Goal: Navigation & Orientation: Understand site structure

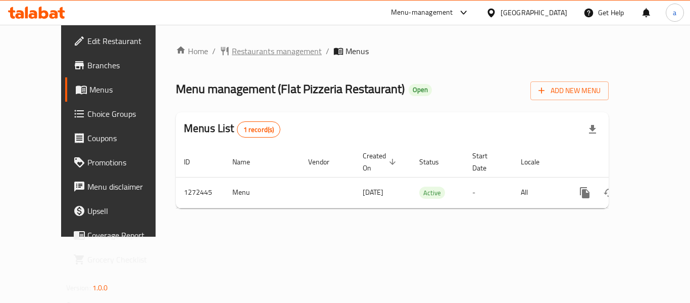
click at [232, 49] on span "Restaurants management" at bounding box center [277, 51] width 90 height 12
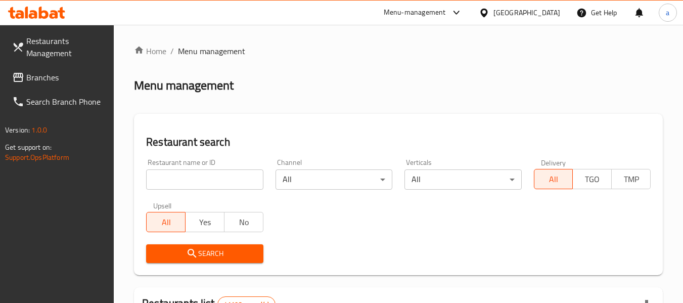
click at [46, 73] on span "Branches" at bounding box center [66, 77] width 80 height 12
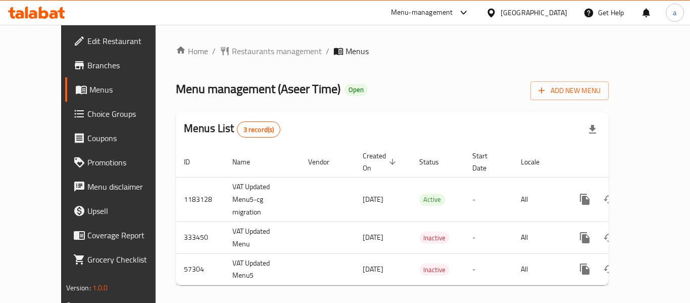
click at [245, 42] on div "Home / Restaurants management / Menus Menu management ( Aseer Time ) Open Add N…" at bounding box center [393, 169] width 474 height 289
click at [241, 49] on span "Restaurants management" at bounding box center [277, 51] width 90 height 12
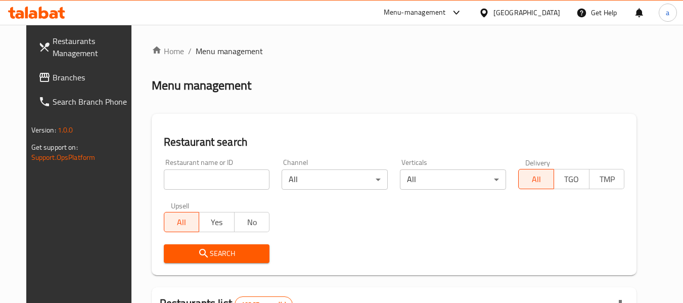
click at [58, 81] on span "Branches" at bounding box center [93, 77] width 80 height 12
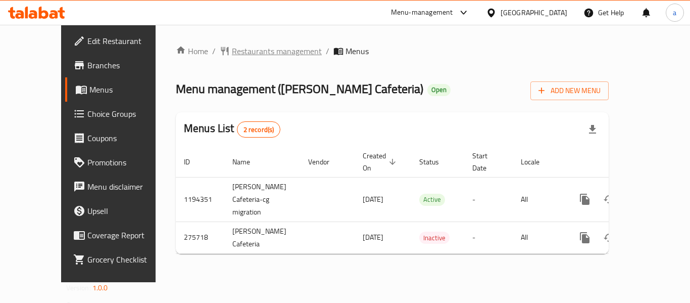
click at [232, 46] on span "Restaurants management" at bounding box center [277, 51] width 90 height 12
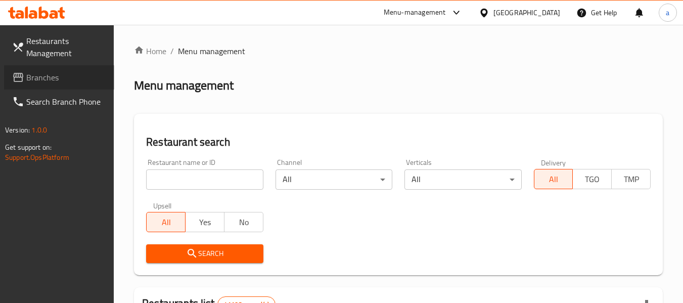
click at [30, 74] on span "Branches" at bounding box center [66, 77] width 80 height 12
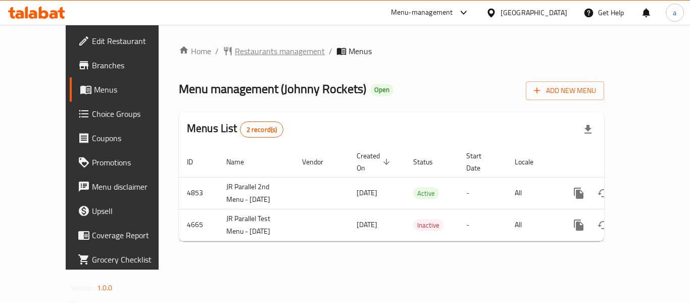
click at [235, 47] on span "Restaurants management" at bounding box center [280, 51] width 90 height 12
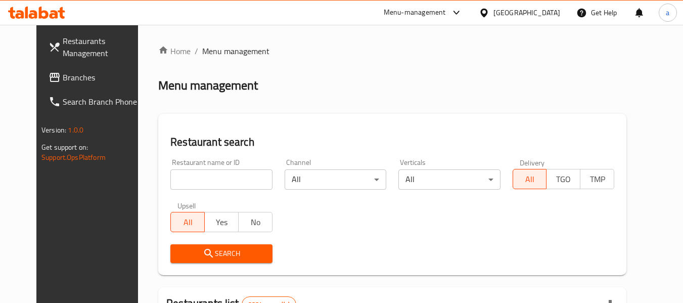
click at [73, 75] on span "Branches" at bounding box center [103, 77] width 80 height 12
